Goal: Task Accomplishment & Management: Use online tool/utility

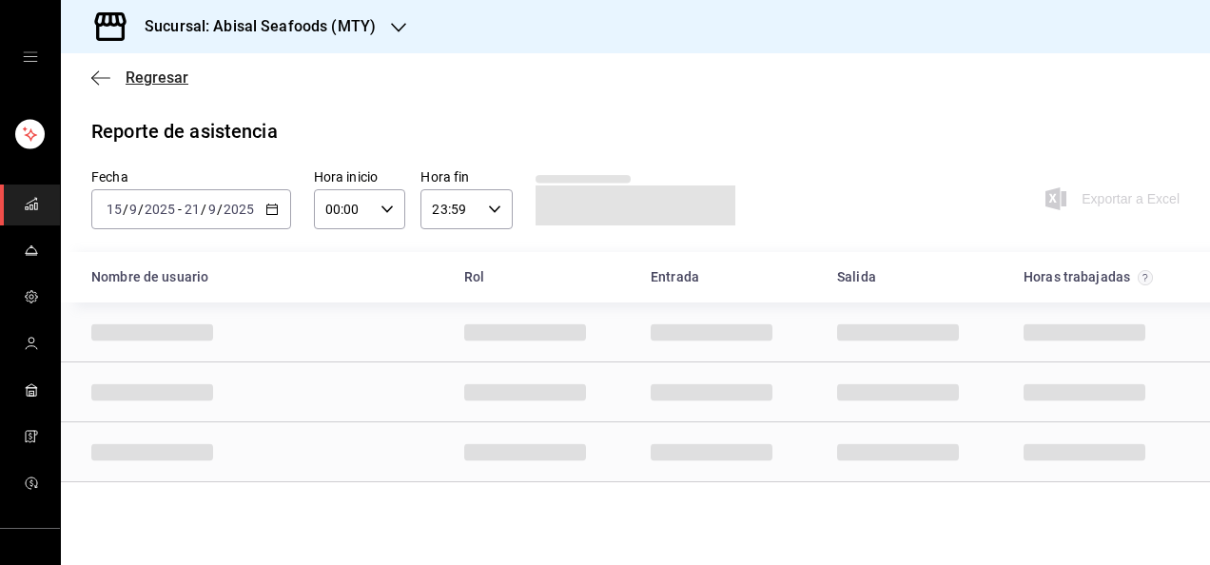
click at [162, 71] on span "Regresar" at bounding box center [157, 77] width 63 height 18
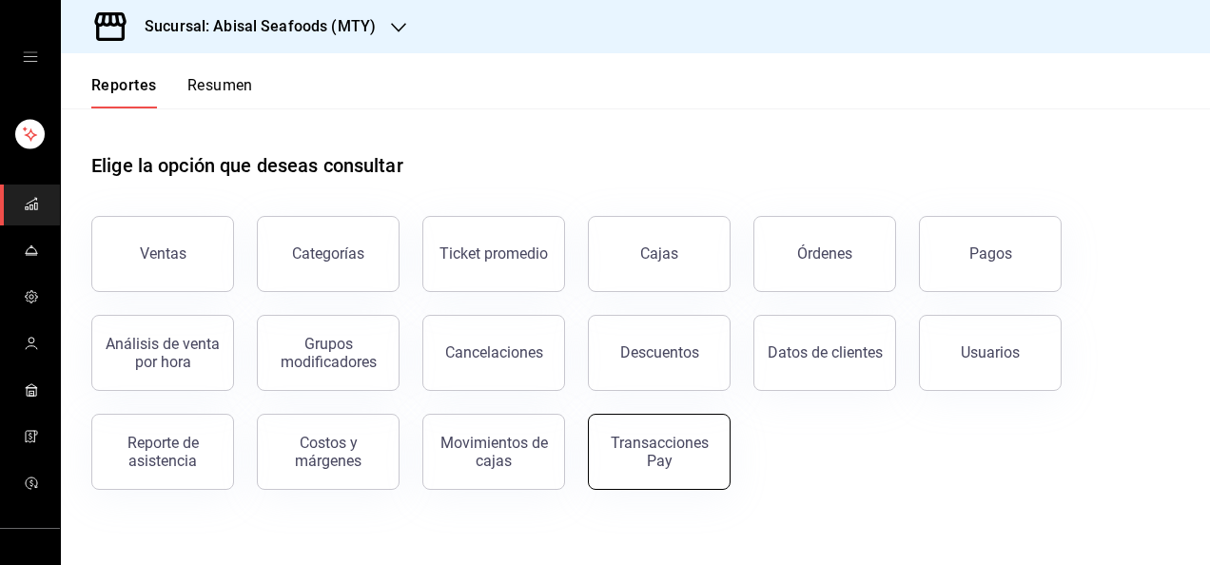
click at [618, 452] on div "Transacciones Pay" at bounding box center [659, 452] width 118 height 36
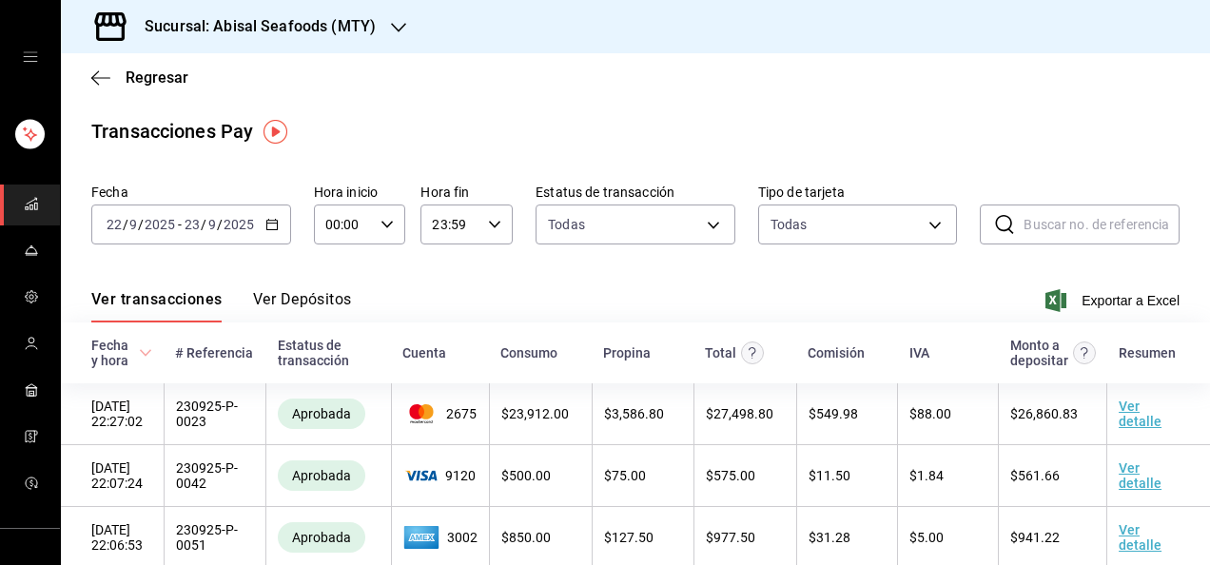
click at [275, 220] on \(Stroke\) "button" at bounding box center [275, 219] width 1 height 1
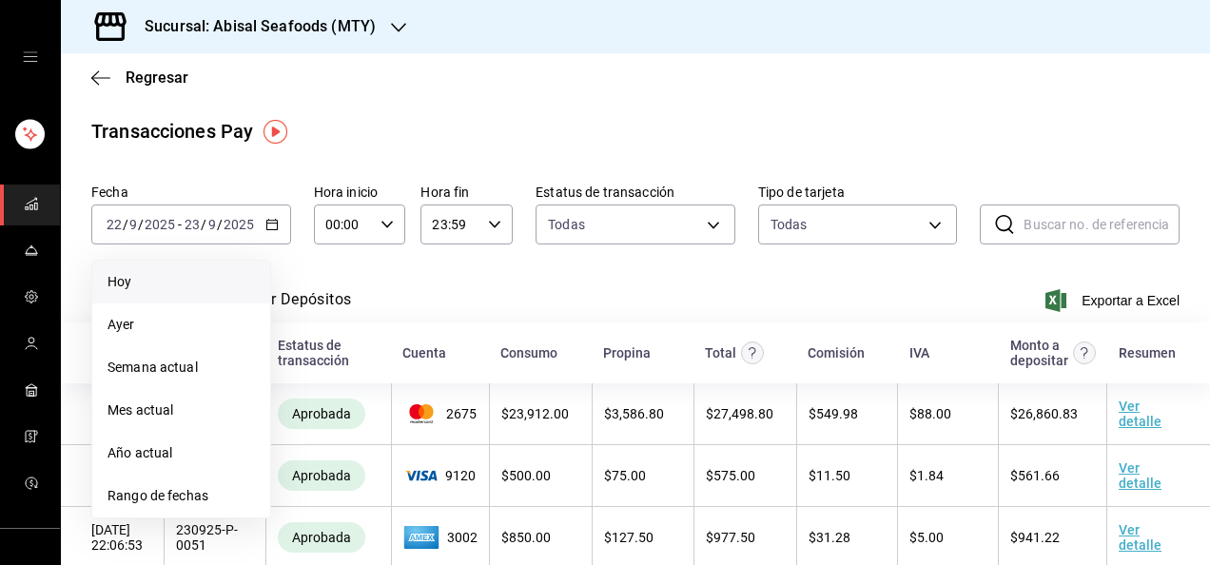
click at [238, 279] on span "Hoy" at bounding box center [180, 282] width 147 height 20
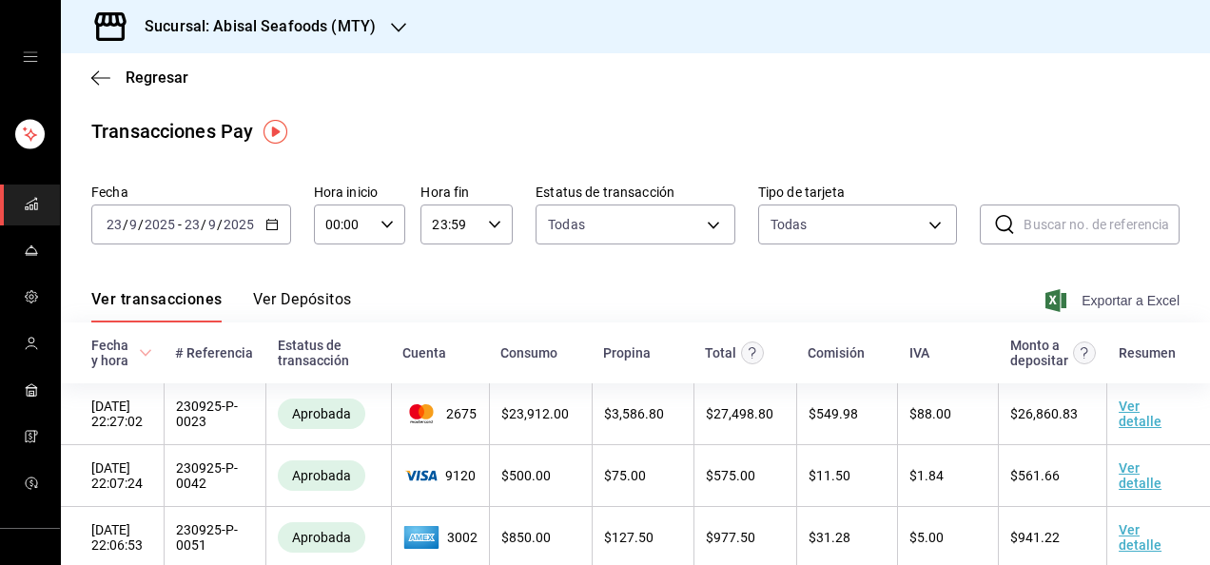
click at [1063, 306] on span "Exportar a Excel" at bounding box center [1114, 300] width 130 height 23
